Goal: Find specific fact: Find contact information

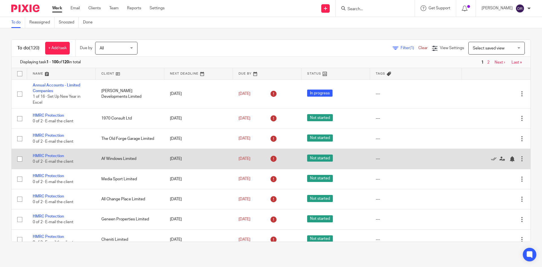
scroll to position [56, 0]
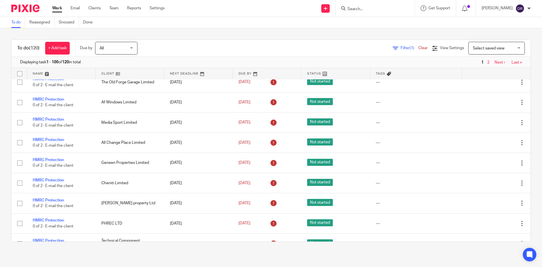
click at [368, 10] on input "Search" at bounding box center [372, 9] width 51 height 5
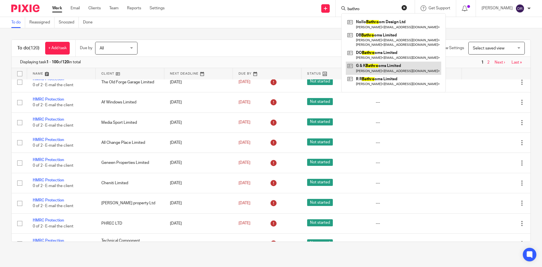
type input "bathro"
click at [399, 64] on link at bounding box center [393, 68] width 95 height 13
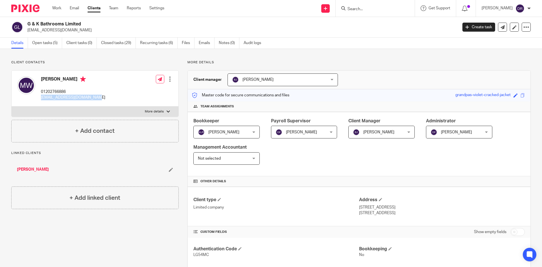
drag, startPoint x: 42, startPoint y: 97, endPoint x: 88, endPoint y: 98, distance: 46.3
click at [92, 98] on div "Mark Willingham 01202766886 mwillingham@ripples.ltd.uk Edit contact Create clie…" at bounding box center [95, 89] width 167 height 36
copy p "mwillingham@ripples.ltd.uk"
click at [362, 7] on input "Search" at bounding box center [372, 9] width 51 height 5
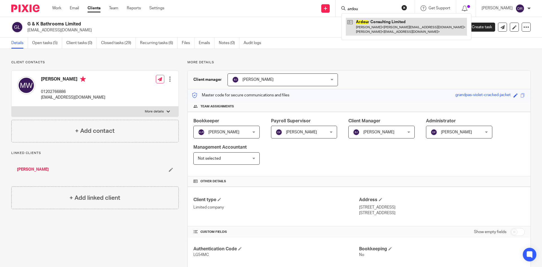
type input "ardou"
click at [377, 24] on link at bounding box center [406, 26] width 121 height 17
